Goal: Find specific page/section

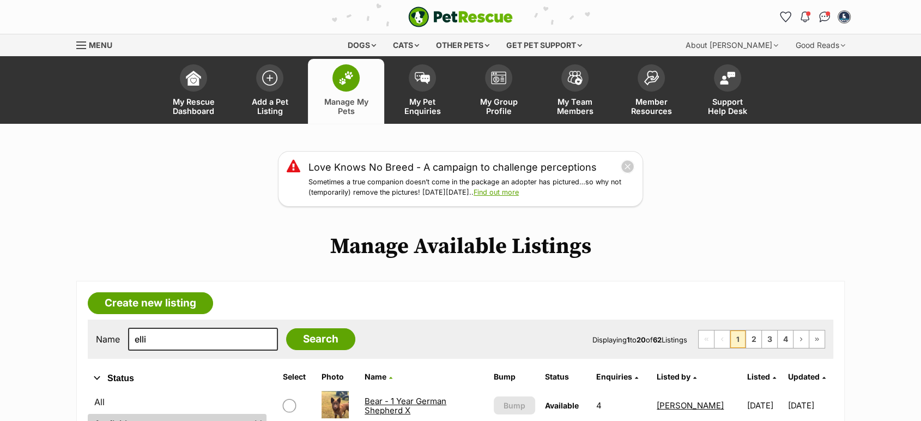
type input "elli"
click at [286, 328] on input "Search" at bounding box center [320, 339] width 69 height 22
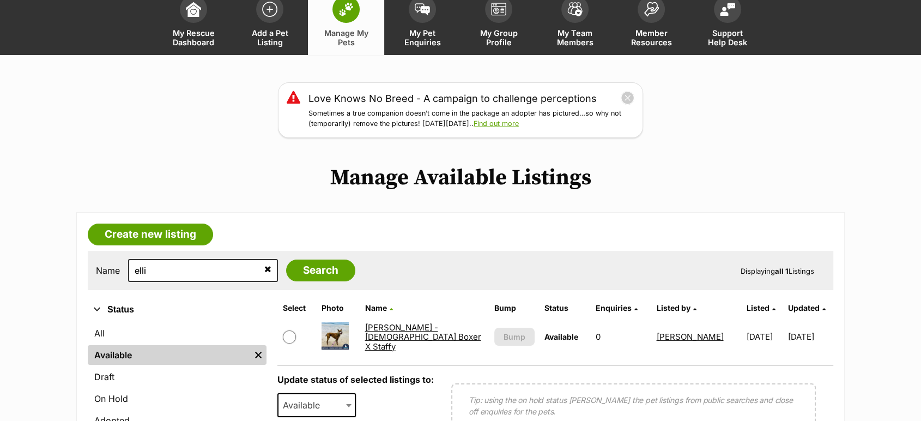
scroll to position [121, 0]
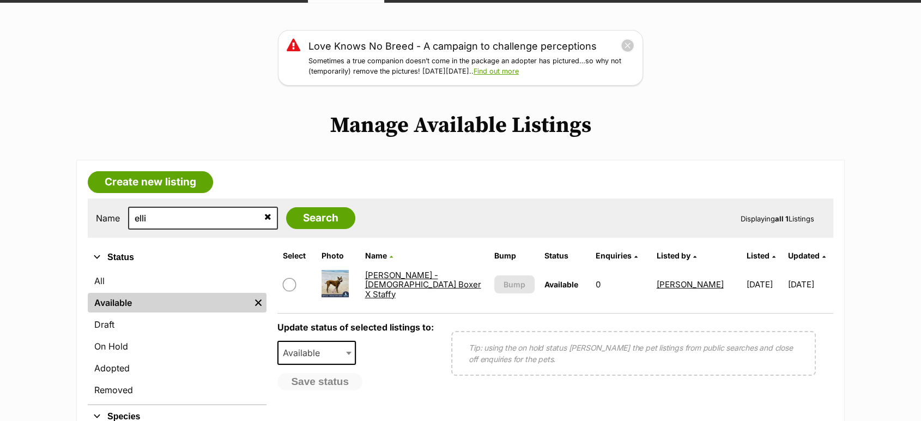
click at [387, 278] on link "[PERSON_NAME] - [DEMOGRAPHIC_DATA] Boxer X Staffy" at bounding box center [422, 284] width 116 height 29
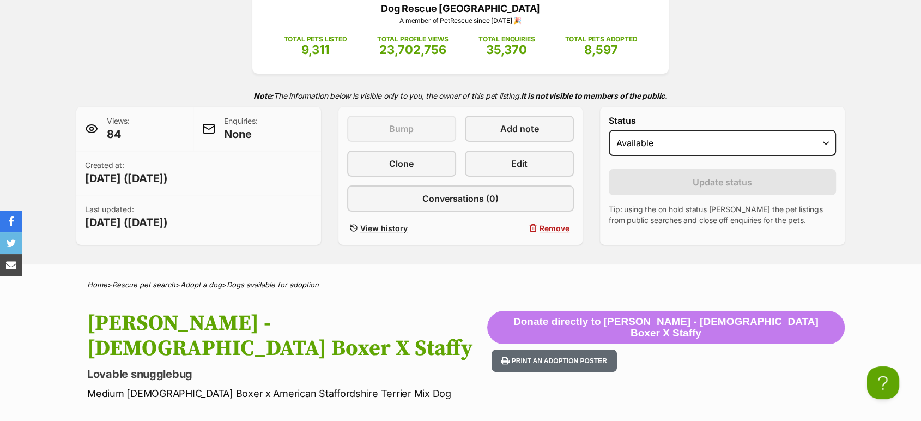
scroll to position [181, 0]
